Goal: Task Accomplishment & Management: Use online tool/utility

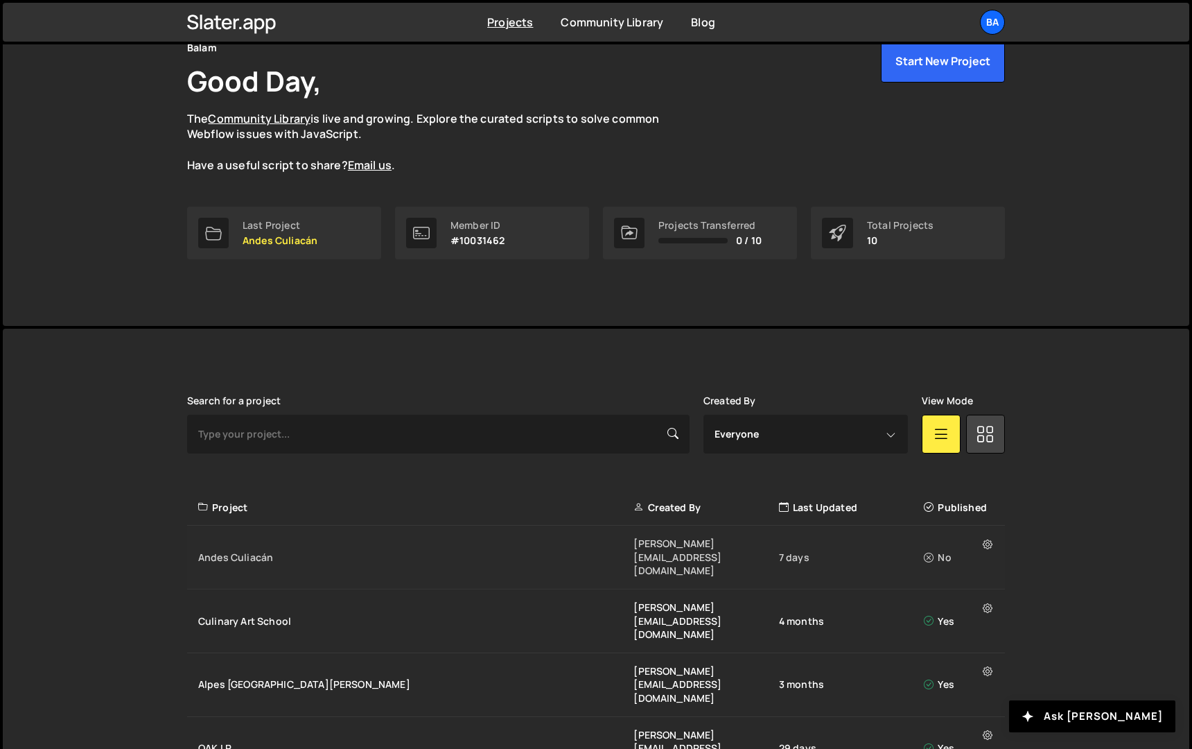
scroll to position [90, 0]
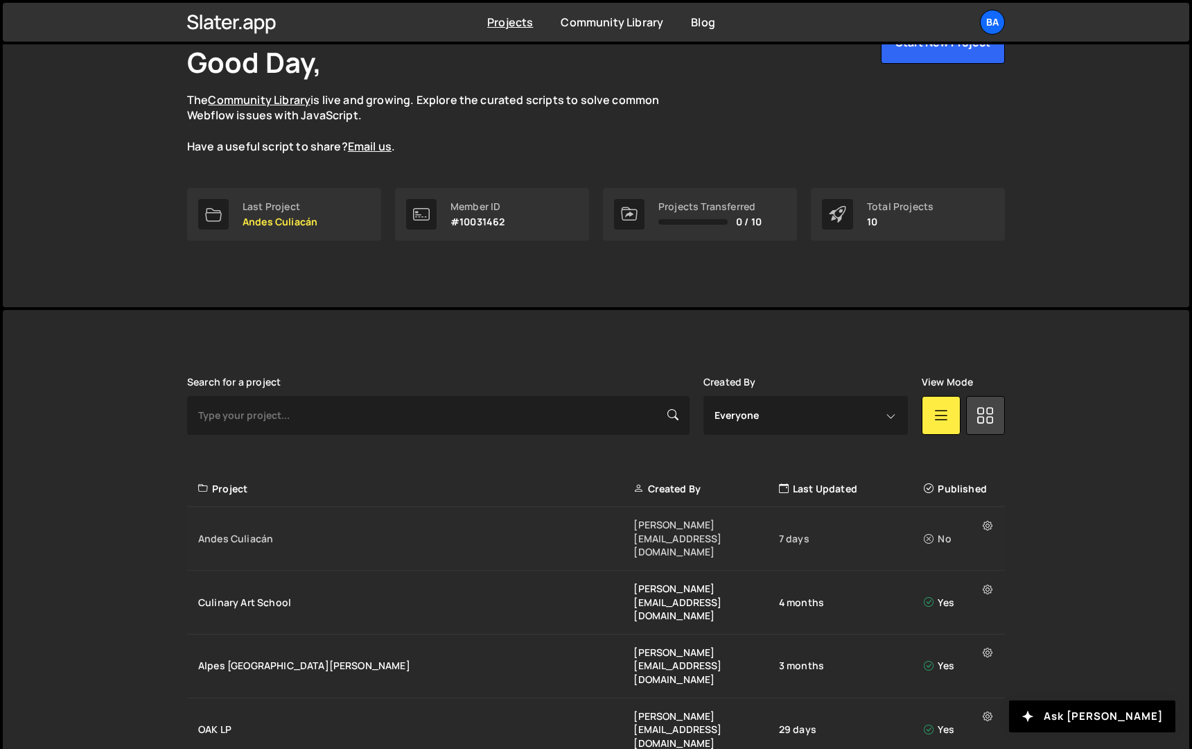
click at [252, 532] on div "Andes Culiacán" at bounding box center [415, 539] width 435 height 14
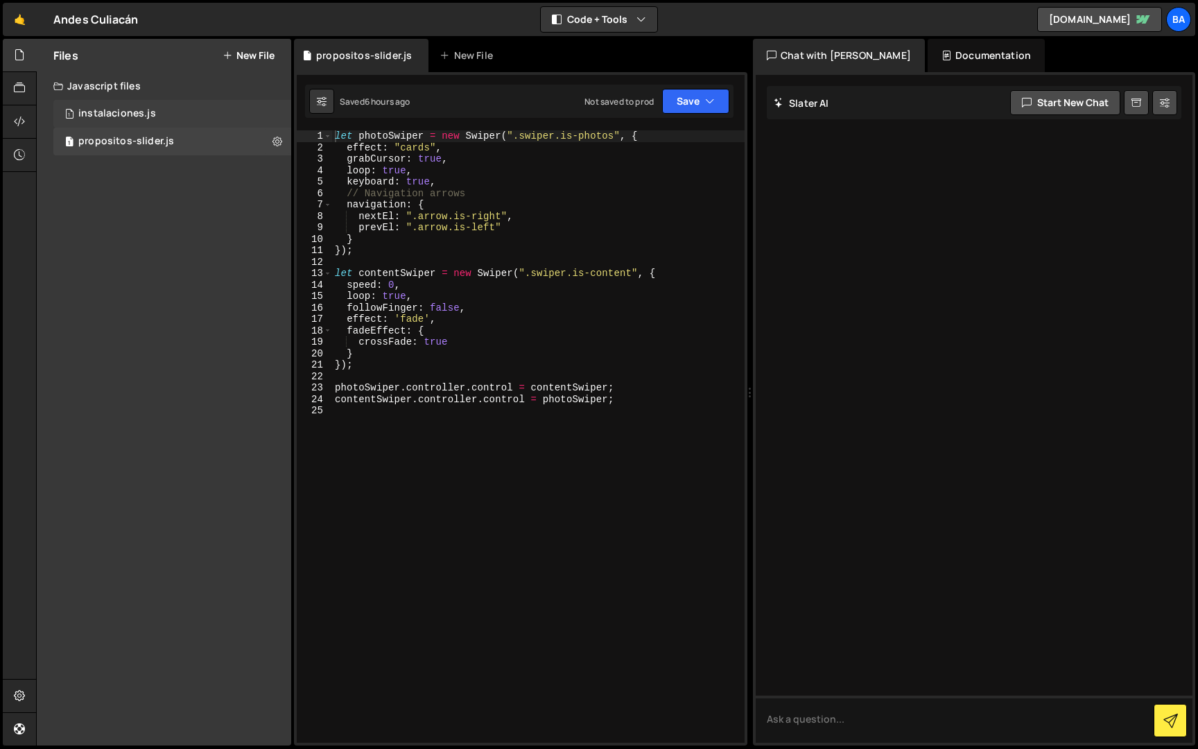
click at [262, 114] on div "1 instalaciones.js 0" at bounding box center [172, 114] width 238 height 28
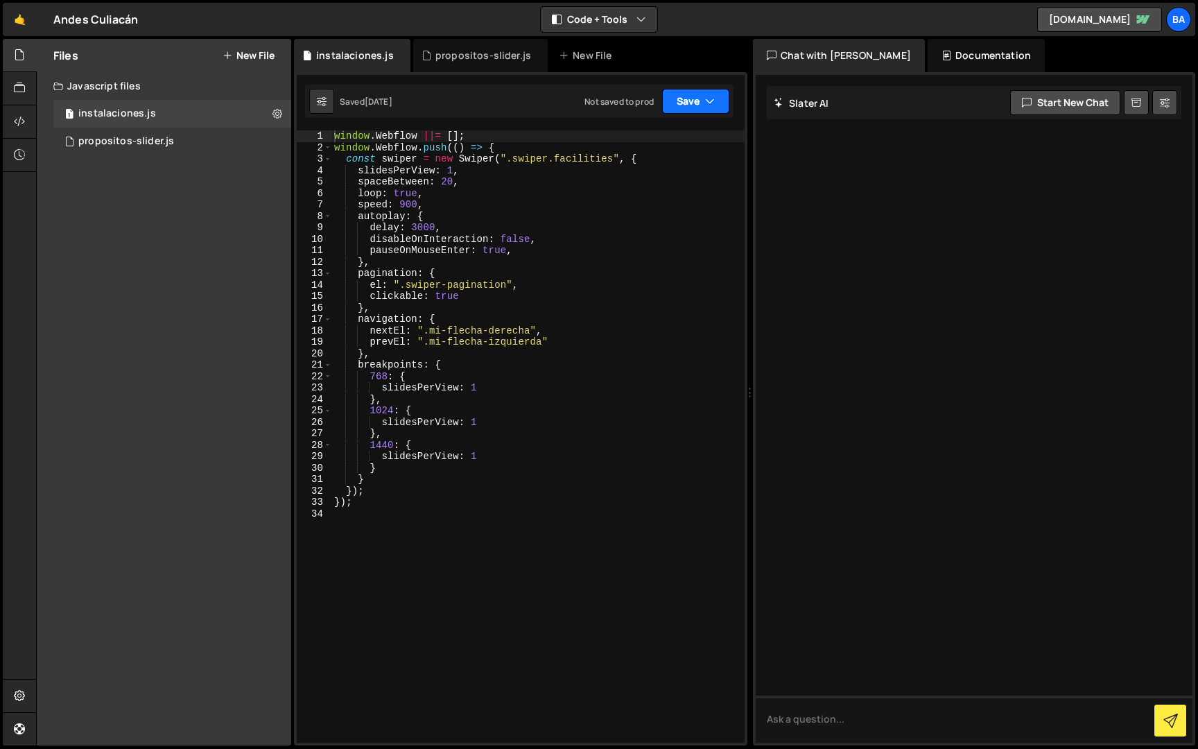
click at [718, 110] on button "Save" at bounding box center [695, 101] width 67 height 25
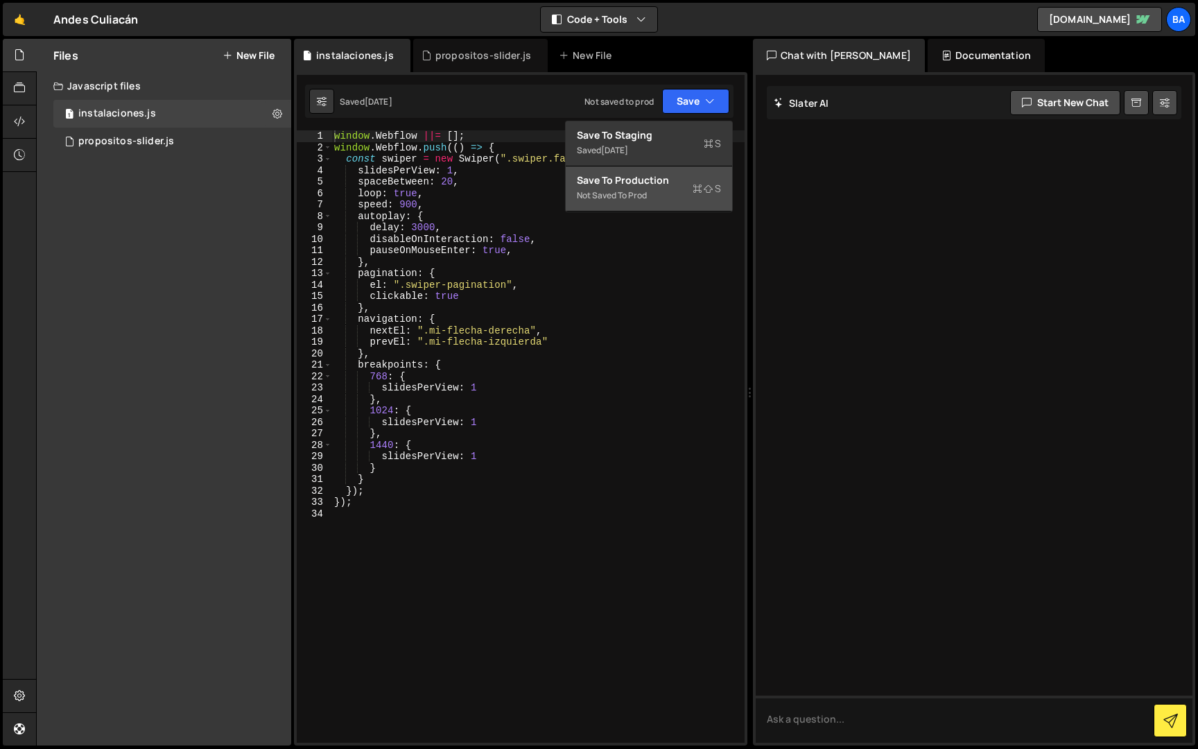
click at [662, 180] on div "Save to Production S" at bounding box center [649, 180] width 144 height 14
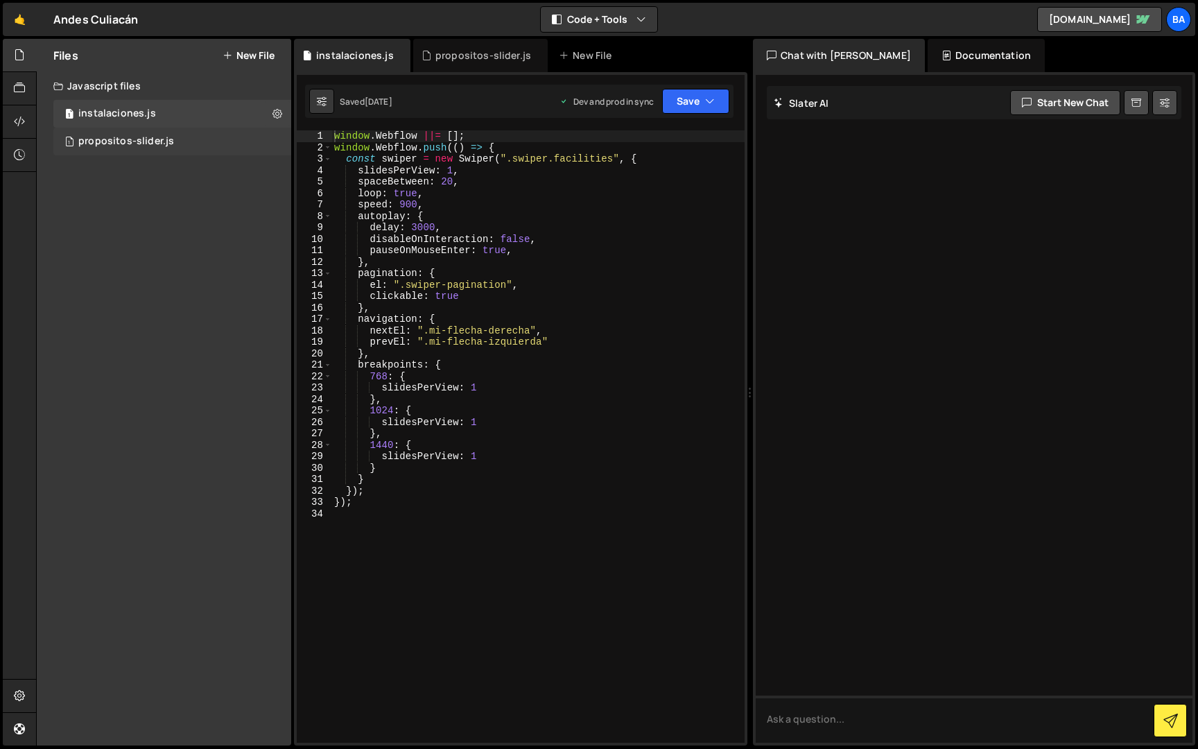
click at [236, 145] on div "1 propositos-slider.js 0" at bounding box center [172, 142] width 238 height 28
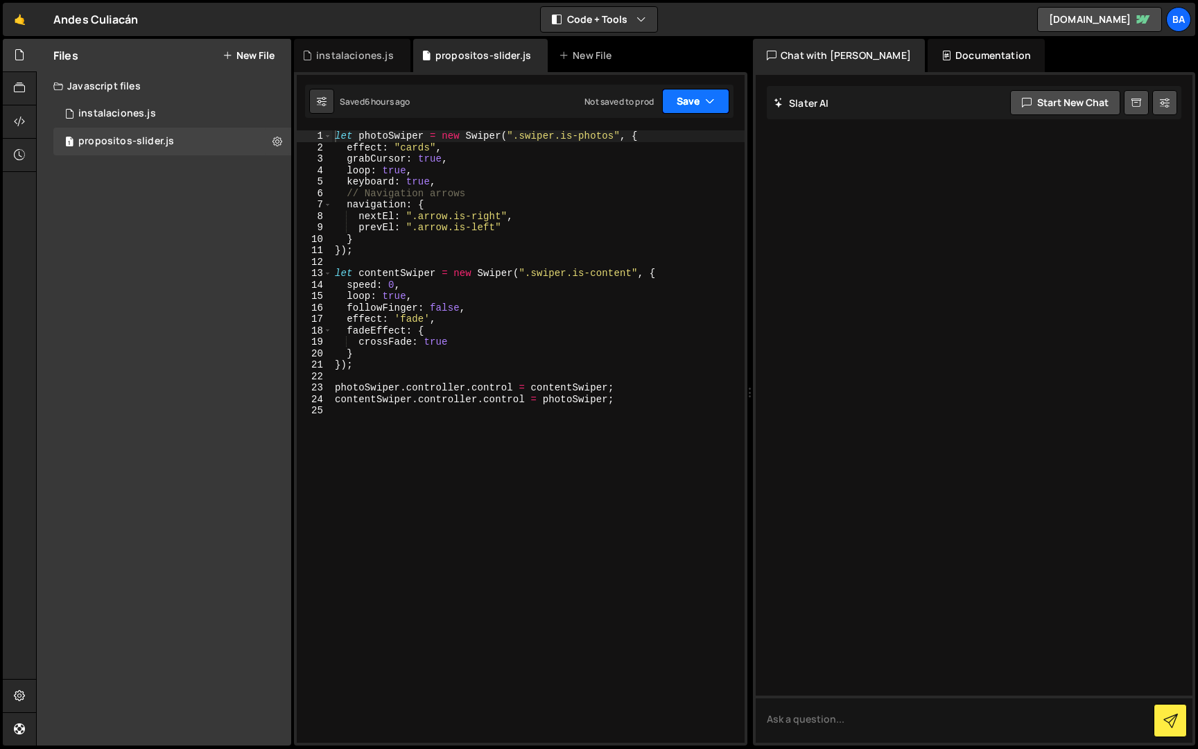
click at [689, 107] on button "Save" at bounding box center [695, 101] width 67 height 25
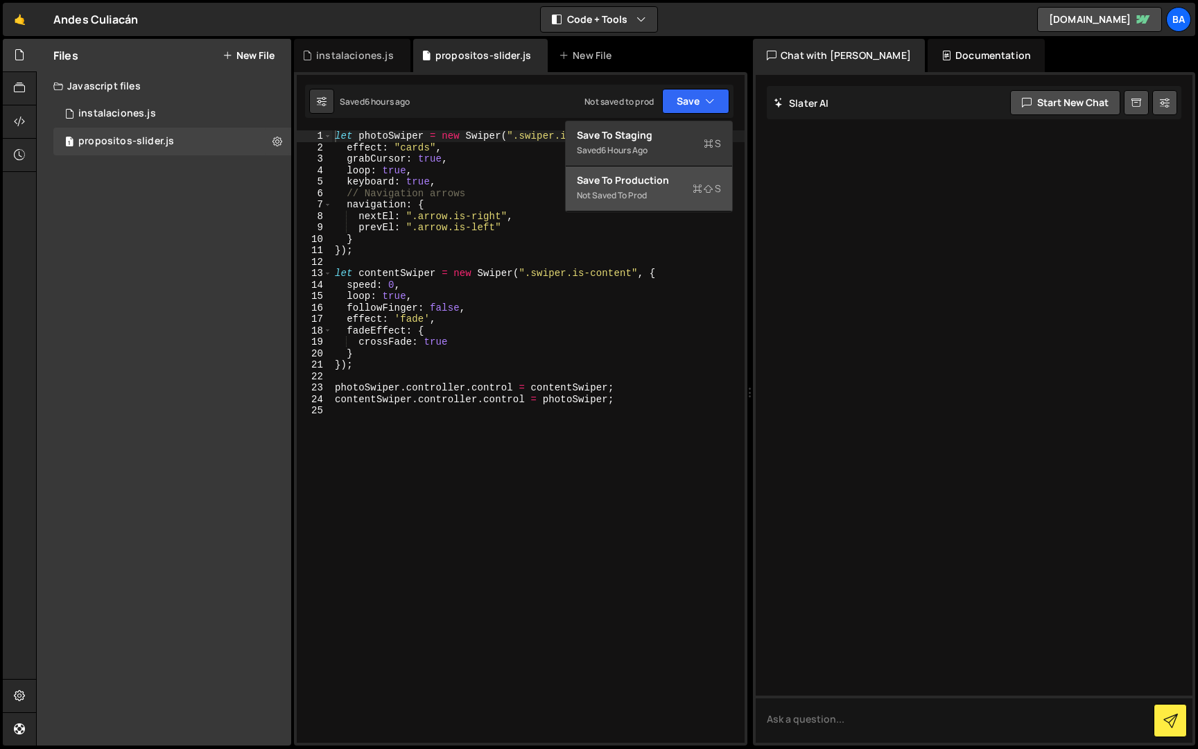
click at [657, 179] on div "Save to Production S" at bounding box center [649, 180] width 144 height 14
